Goal: Find specific page/section: Find specific page/section

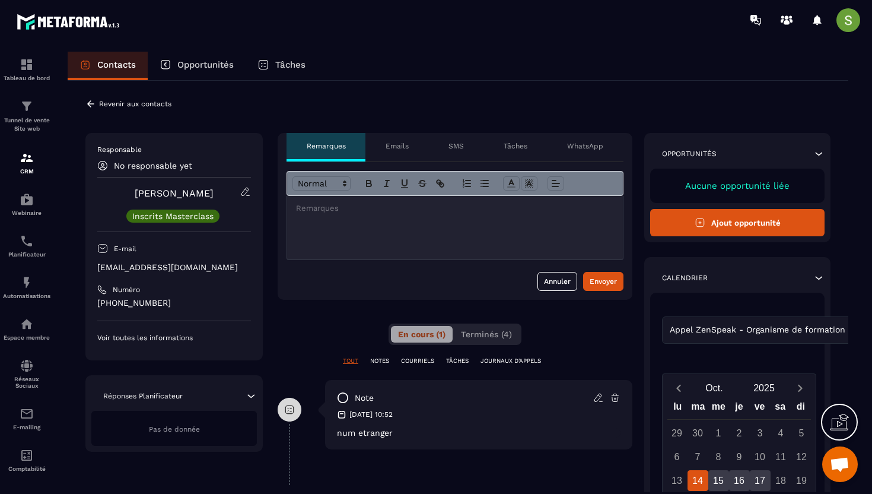
click at [141, 267] on p "[EMAIL_ADDRESS][DOMAIN_NAME]" at bounding box center [174, 267] width 154 height 11
copy div "[EMAIL_ADDRESS][DOMAIN_NAME]"
click at [89, 106] on icon at bounding box center [90, 103] width 11 height 11
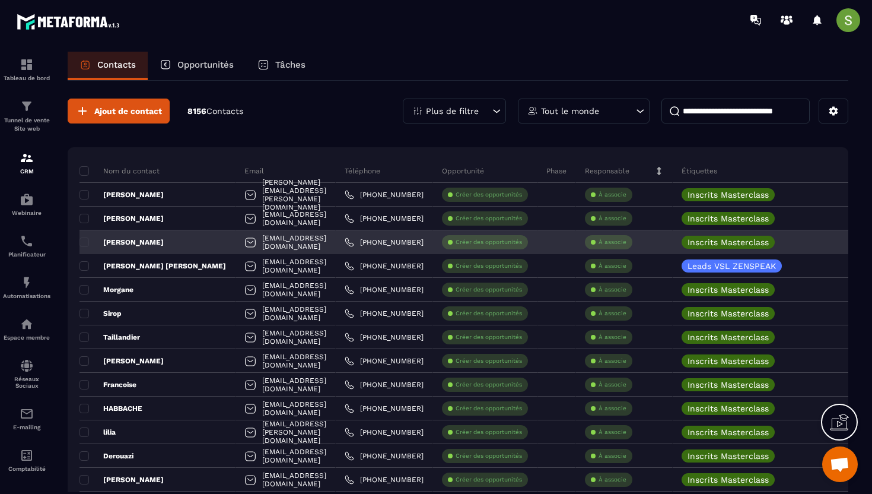
click at [154, 243] on div "[PERSON_NAME]" at bounding box center [157, 242] width 156 height 24
